Goal: Information Seeking & Learning: Check status

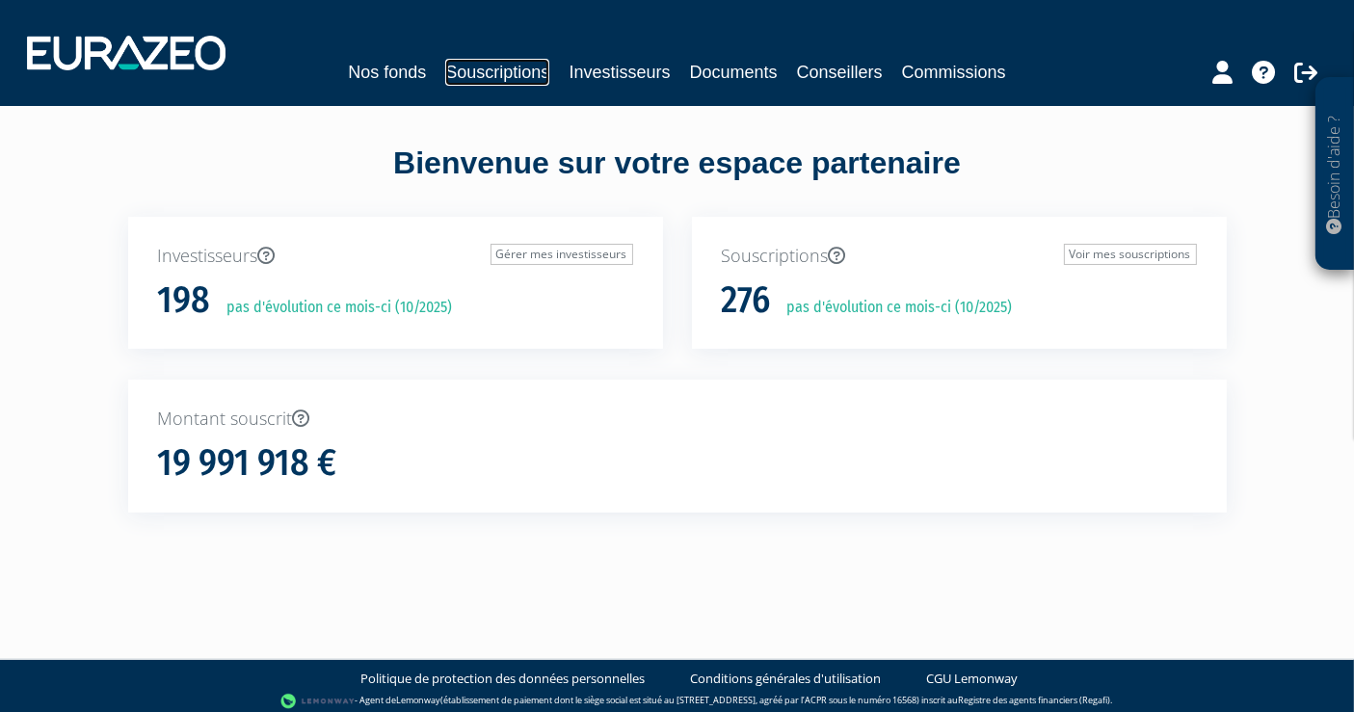
click at [512, 78] on link "Souscriptions" at bounding box center [497, 72] width 104 height 27
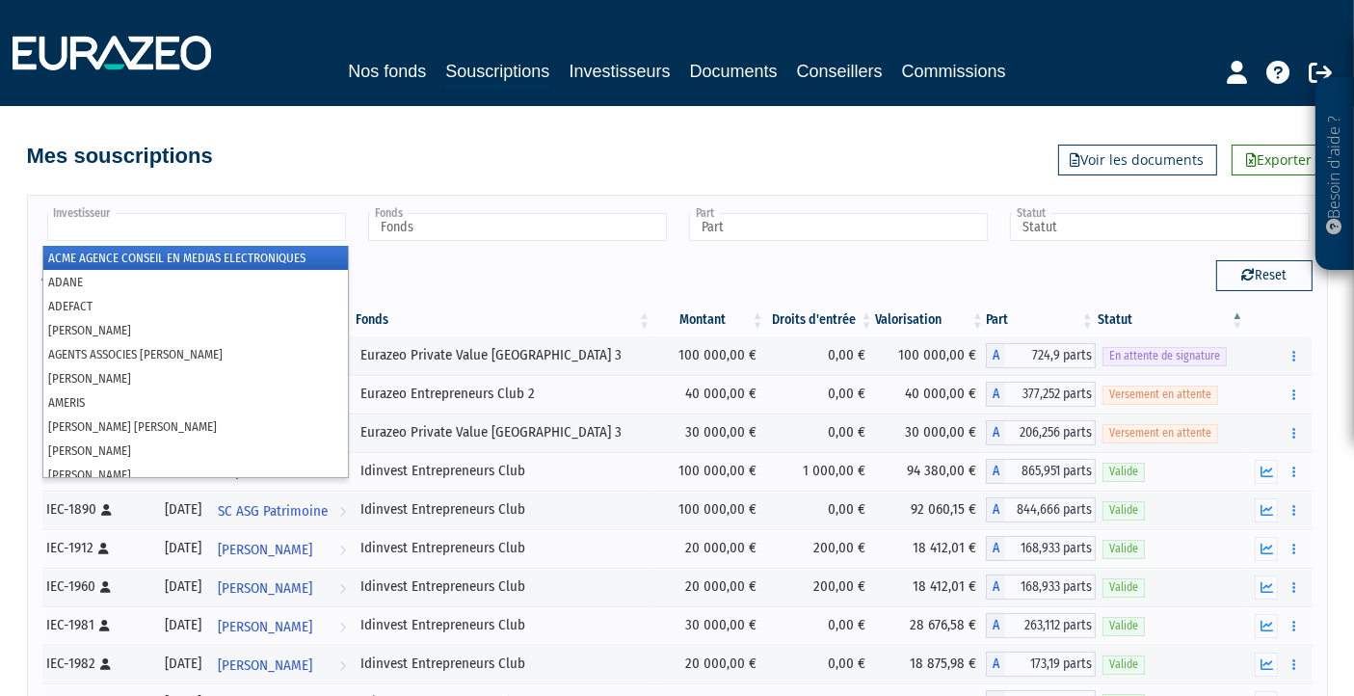
drag, startPoint x: 281, startPoint y: 241, endPoint x: 277, endPoint y: 231, distance: 10.4
click at [280, 240] on li at bounding box center [196, 228] width 299 height 30
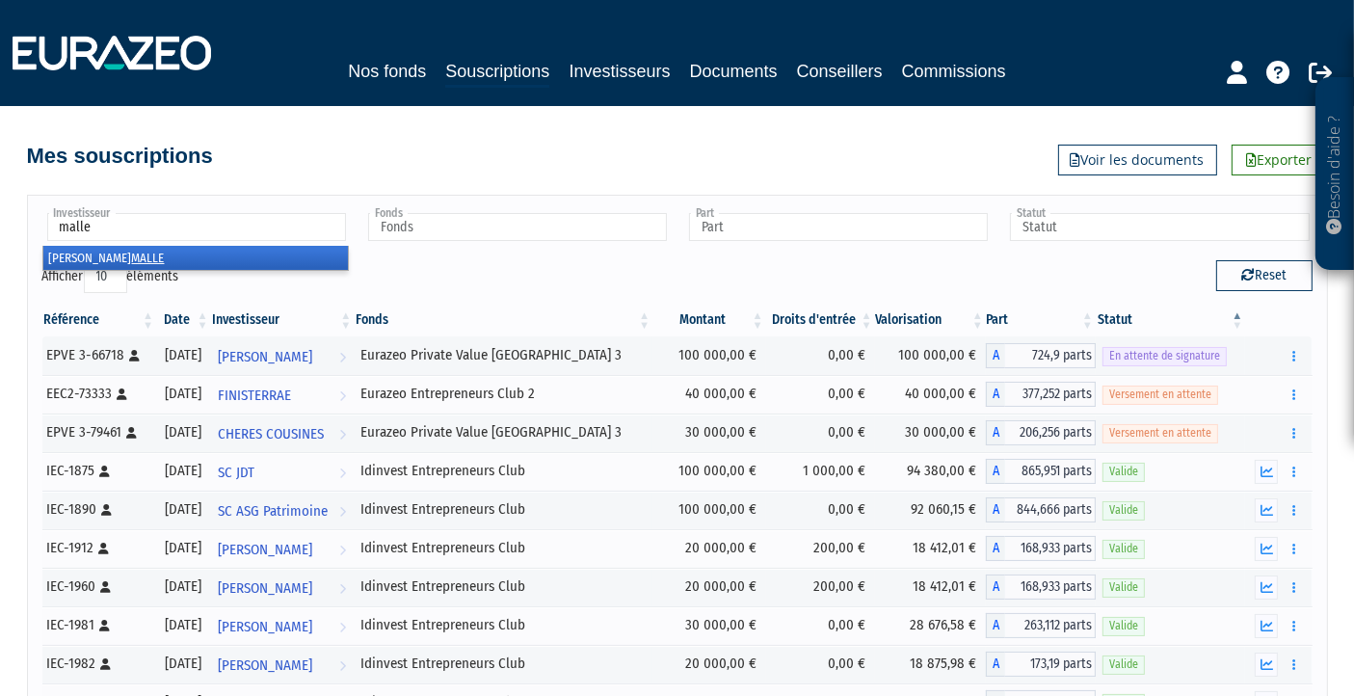
type input "malle"
click at [287, 254] on li "Pierre MALLE" at bounding box center [195, 258] width 305 height 24
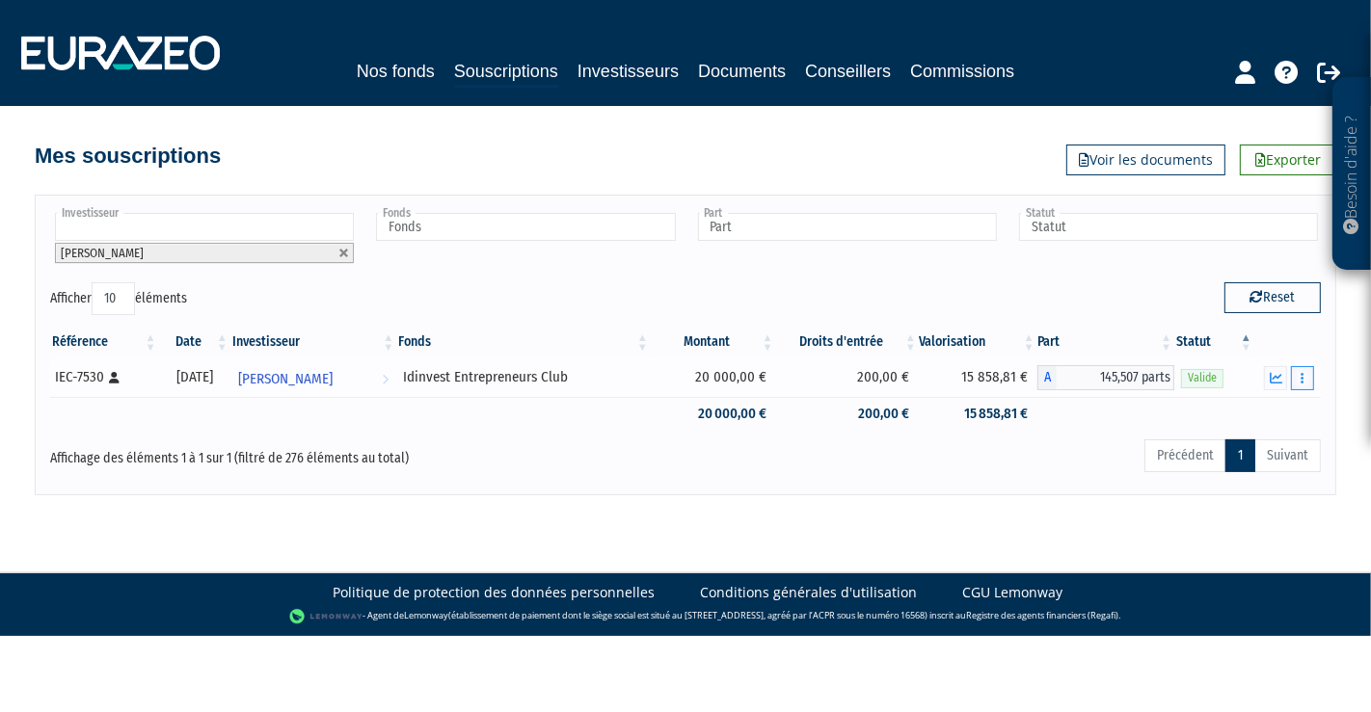
click at [1299, 372] on button "button" at bounding box center [1302, 378] width 23 height 24
click at [1274, 373] on icon "button" at bounding box center [1275, 378] width 13 height 13
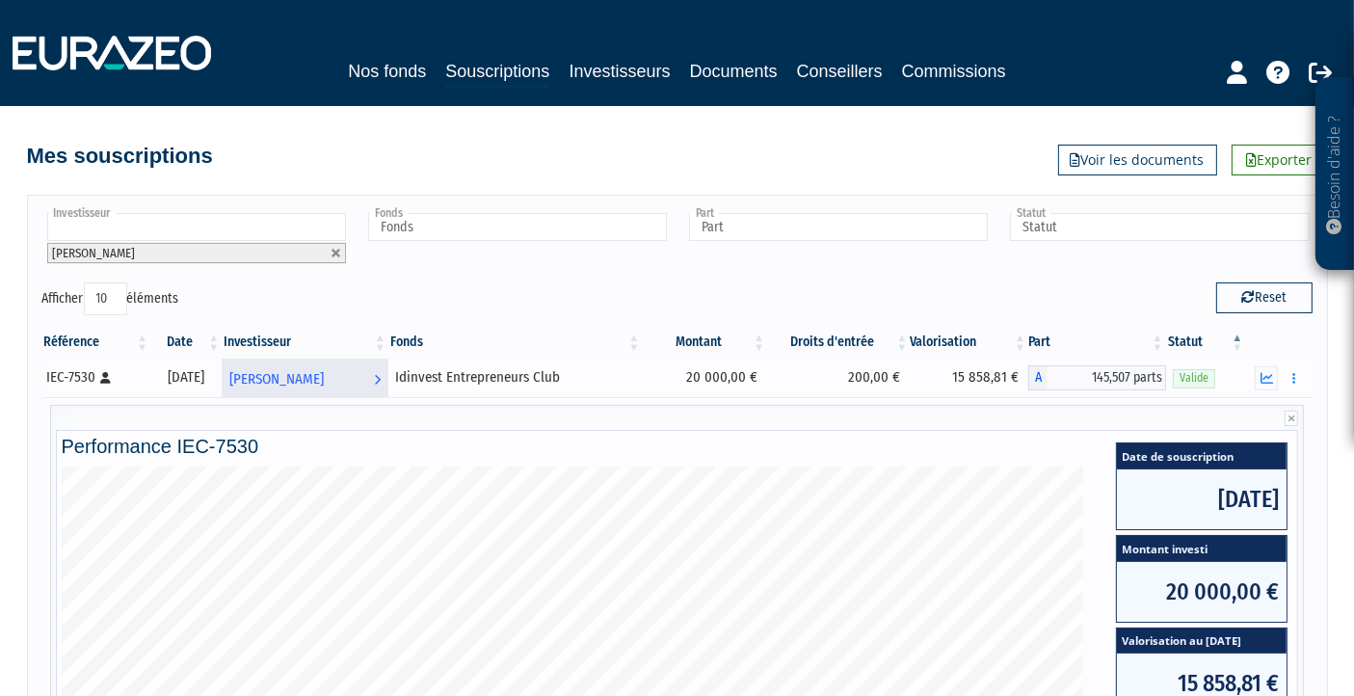
click at [316, 378] on span "Pierre MALLE" at bounding box center [276, 379] width 94 height 36
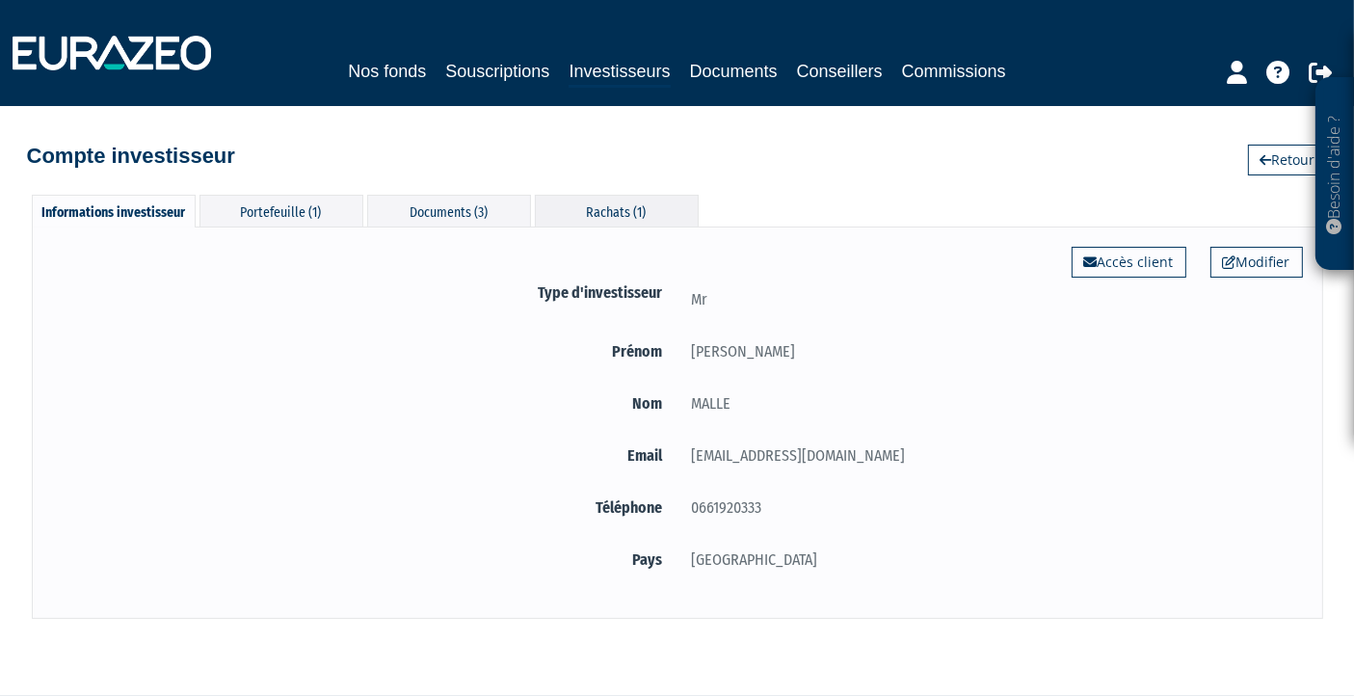
click at [650, 199] on div "Rachats (1)" at bounding box center [617, 211] width 164 height 32
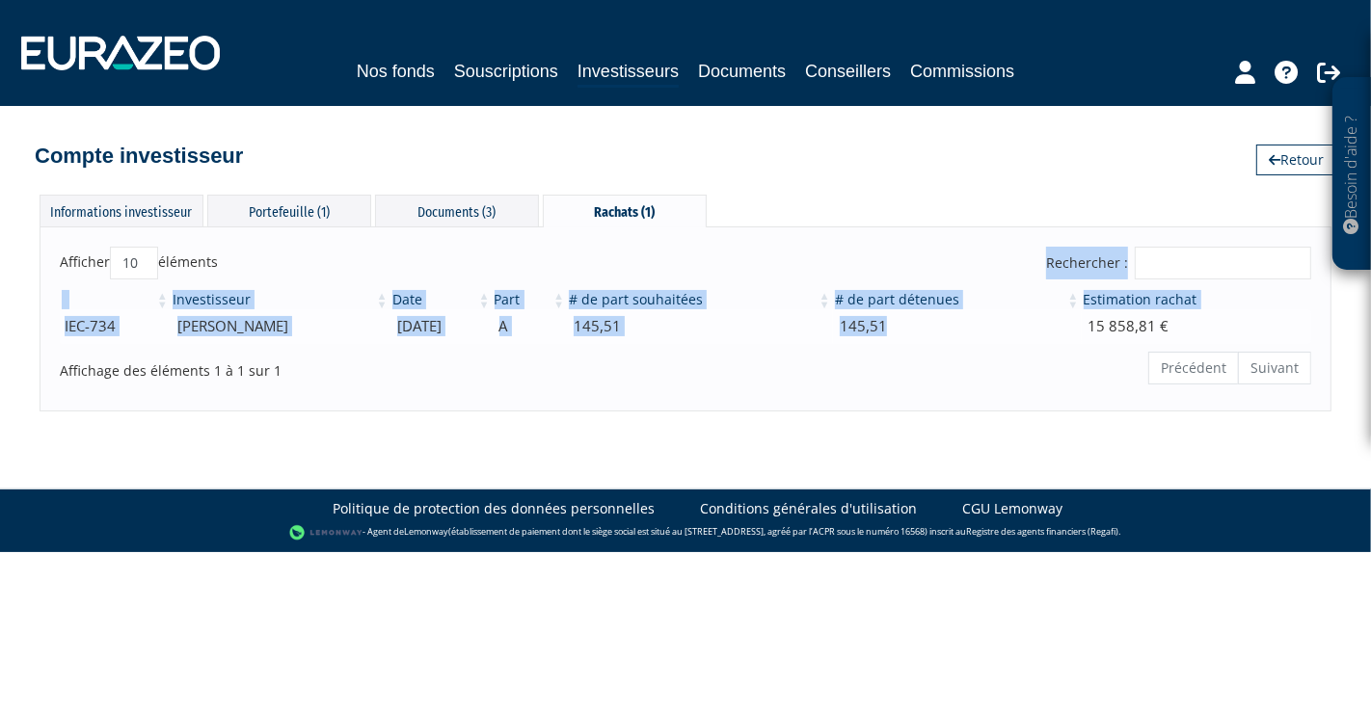
click at [982, 328] on div "Afficher 10 25 50 100 éléments Rechercher : Investisseur Date Part # de part so…" at bounding box center [685, 319] width 1251 height 144
click at [969, 321] on td "145,51" at bounding box center [957, 326] width 249 height 34
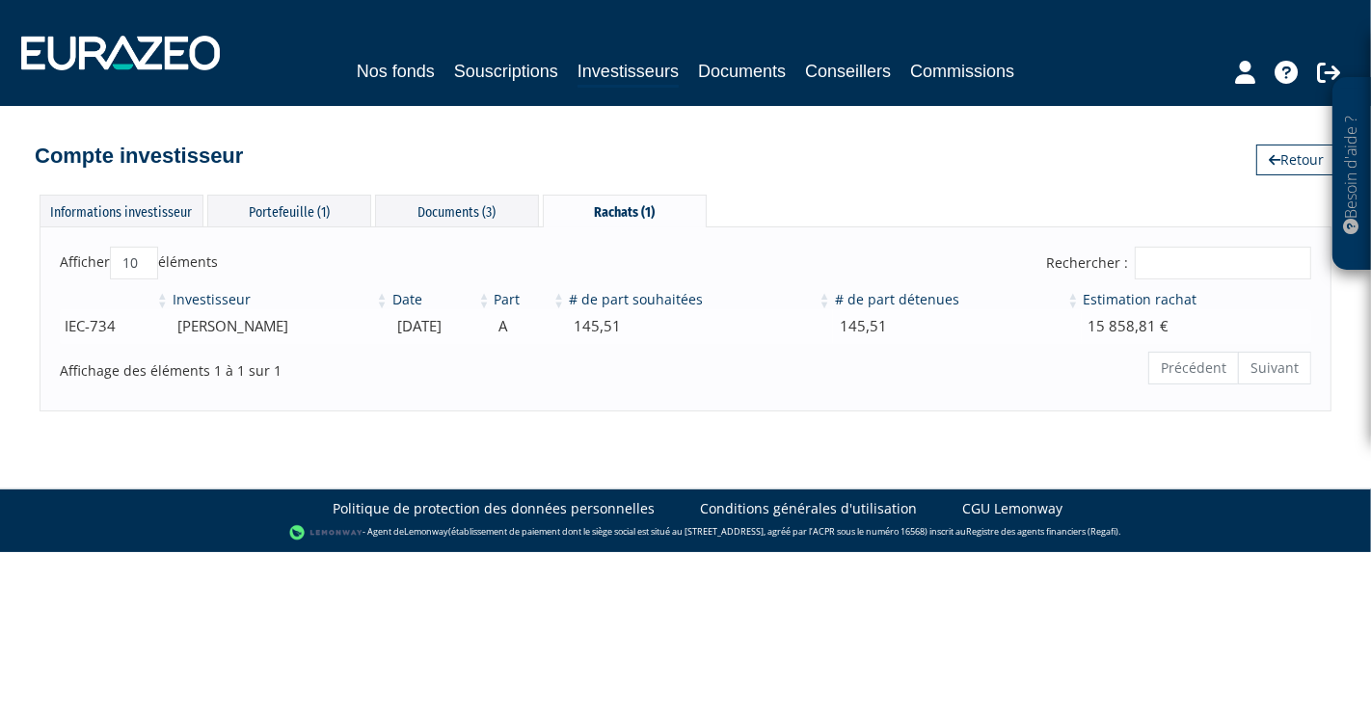
click at [969, 321] on td "145,51" at bounding box center [957, 326] width 249 height 34
click at [968, 320] on td "145,51" at bounding box center [957, 326] width 249 height 34
click at [428, 202] on div "Documents (3)" at bounding box center [457, 211] width 164 height 32
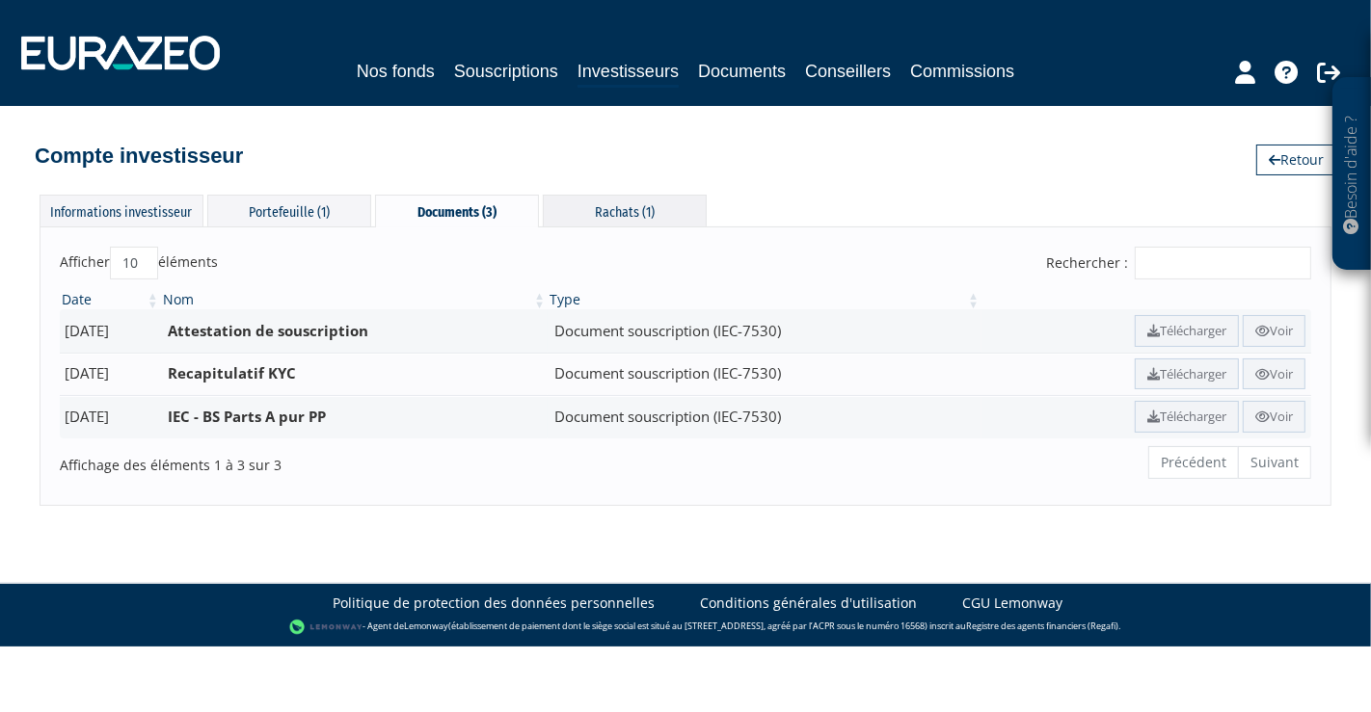
click at [573, 211] on div "Rachats (1)" at bounding box center [625, 211] width 164 height 32
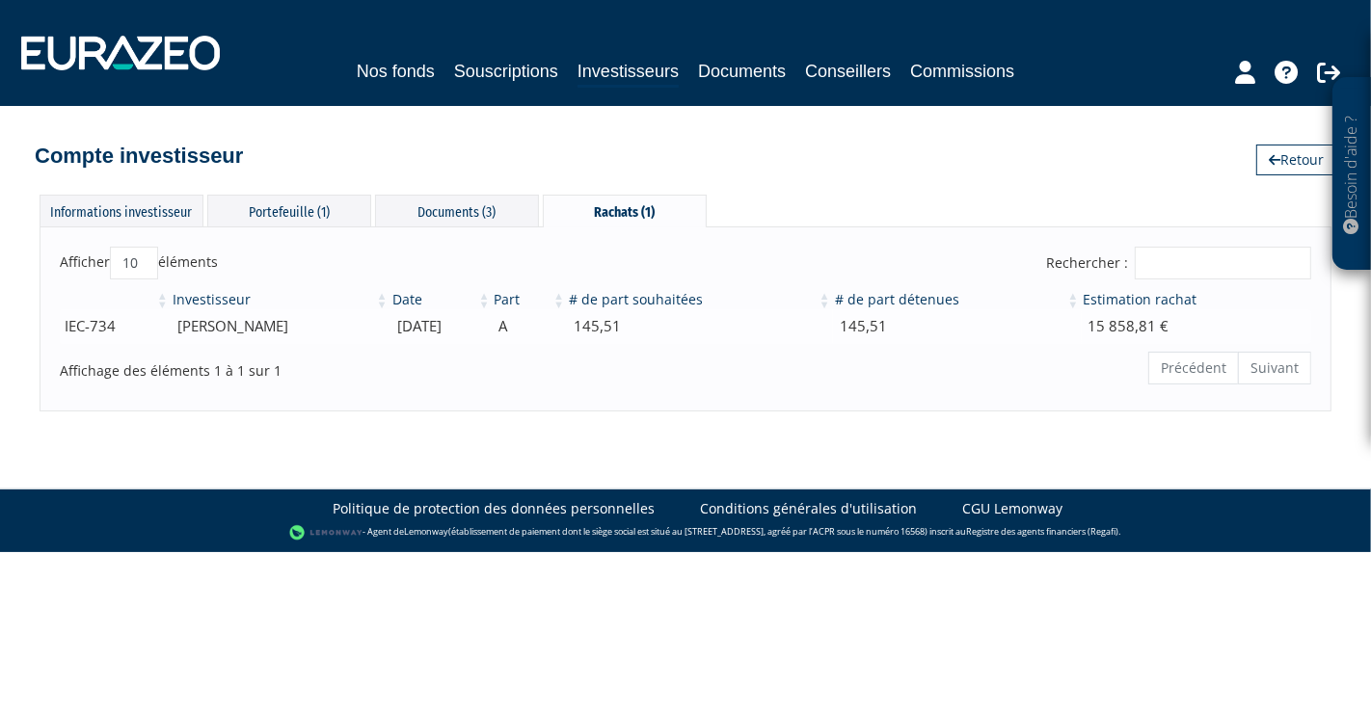
click at [710, 320] on td "145,51" at bounding box center [699, 326] width 265 height 34
click at [710, 361] on div "Précédent Suivant" at bounding box center [952, 370] width 718 height 41
